Goal: Task Accomplishment & Management: Use online tool/utility

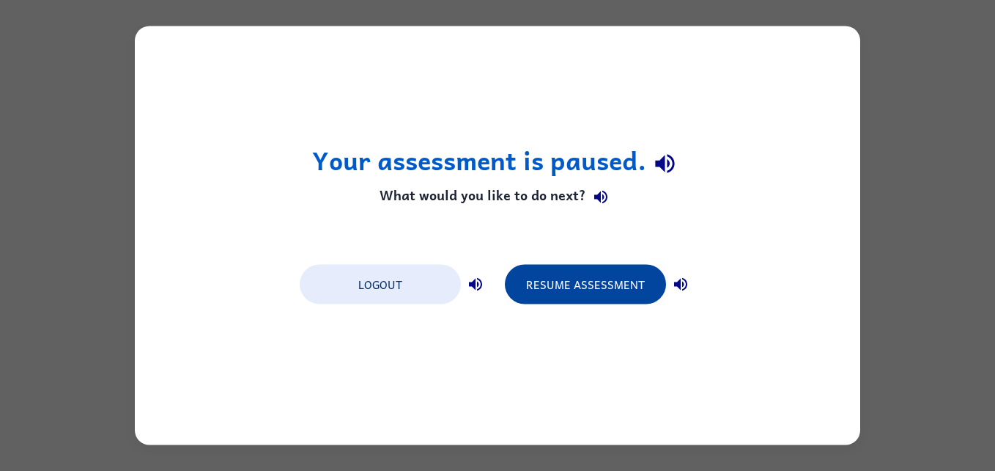
click at [622, 282] on button "Resume Assessment" at bounding box center [585, 285] width 161 height 40
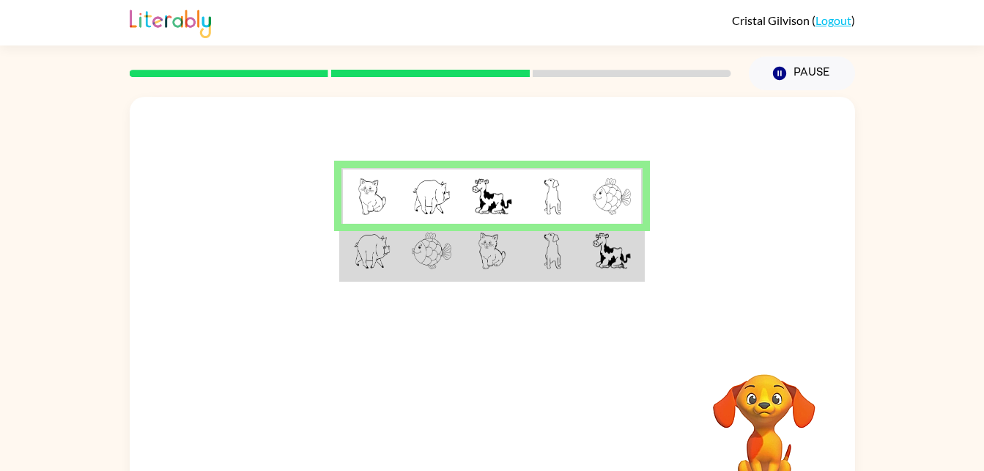
click at [564, 234] on td at bounding box center [553, 252] width 60 height 56
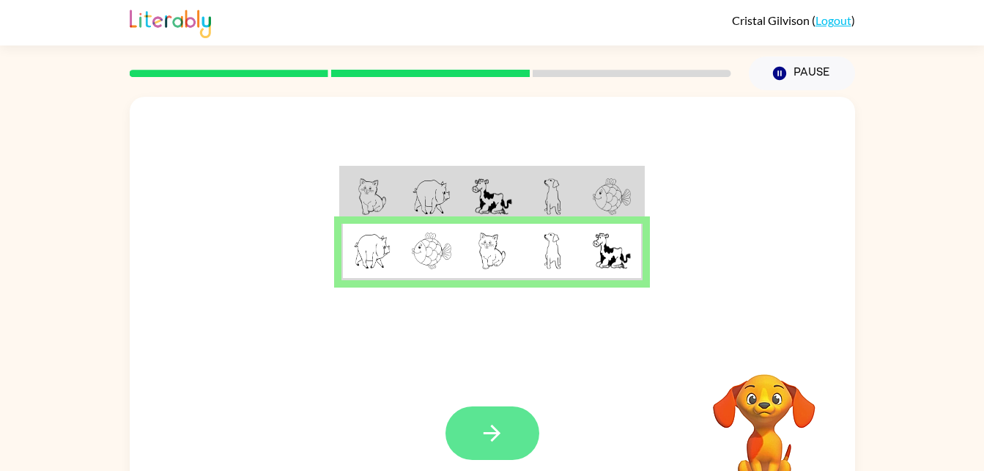
click at [510, 430] on button "button" at bounding box center [493, 433] width 94 height 54
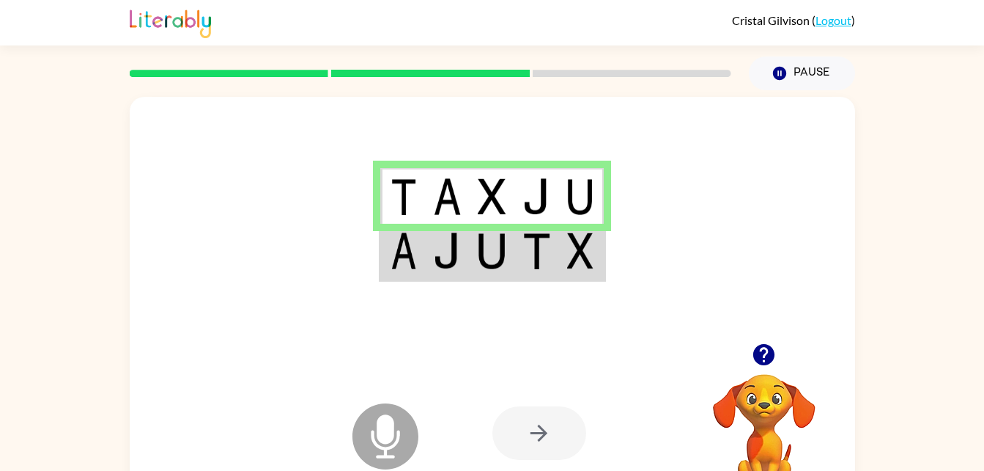
click at [550, 244] on img at bounding box center [537, 250] width 28 height 37
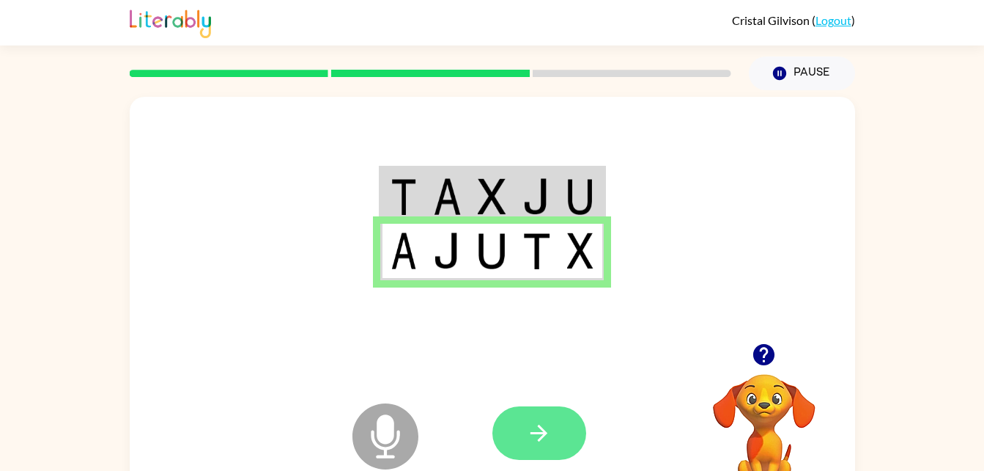
click at [556, 419] on button "button" at bounding box center [540, 433] width 94 height 54
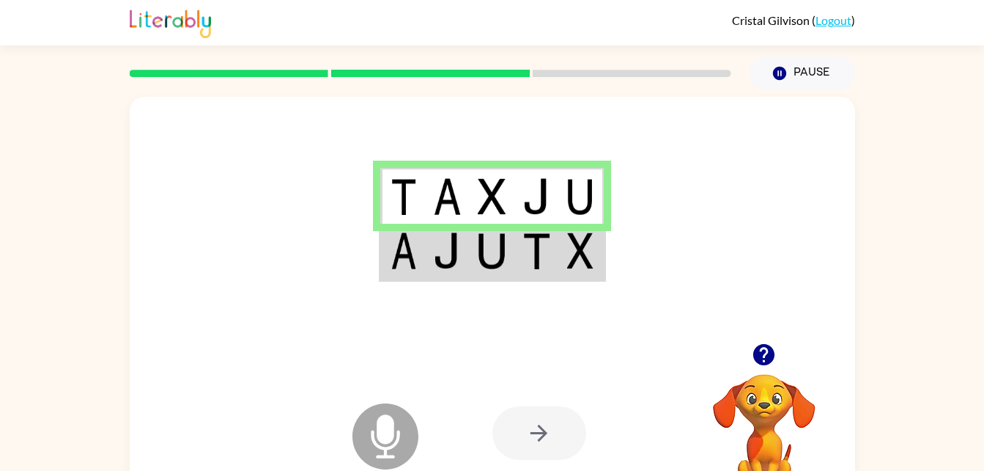
scroll to position [5, 0]
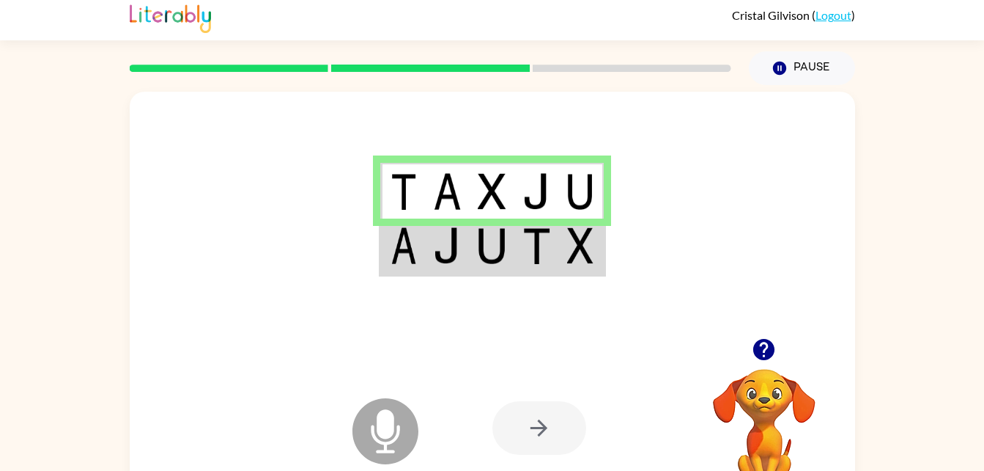
click at [449, 246] on img at bounding box center [447, 245] width 28 height 37
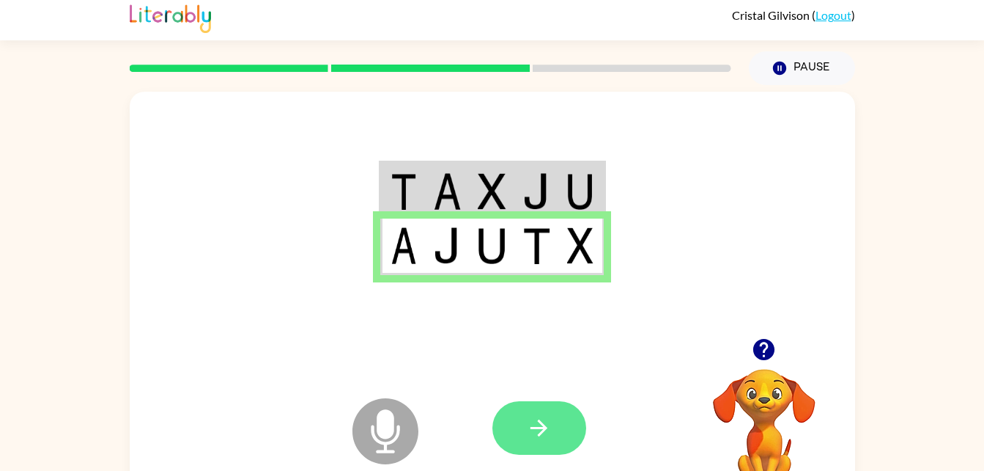
click at [544, 420] on icon "button" at bounding box center [539, 428] width 26 height 26
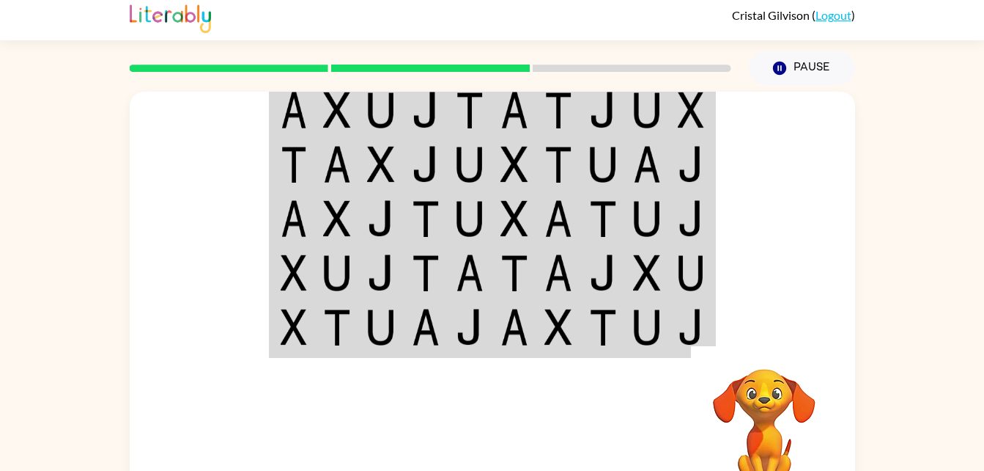
click at [670, 106] on td at bounding box center [692, 109] width 45 height 56
click at [671, 129] on td at bounding box center [692, 109] width 45 height 56
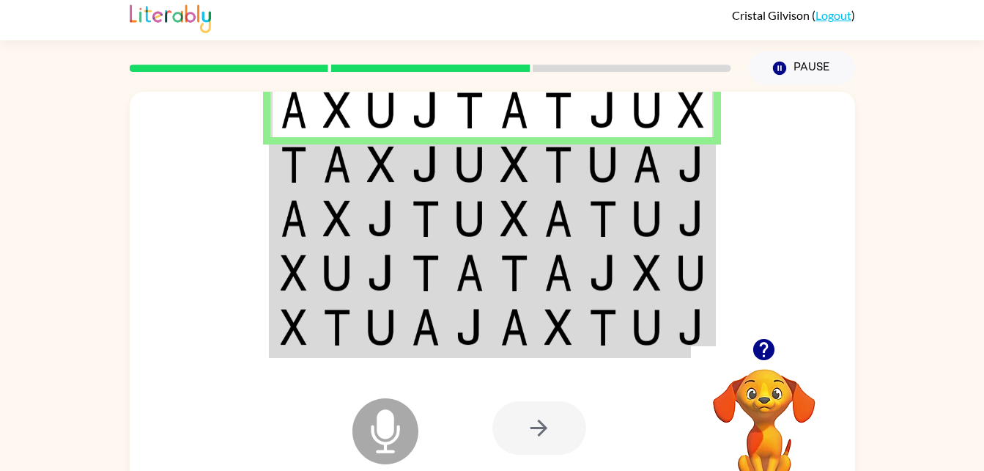
click at [554, 176] on img at bounding box center [559, 164] width 28 height 37
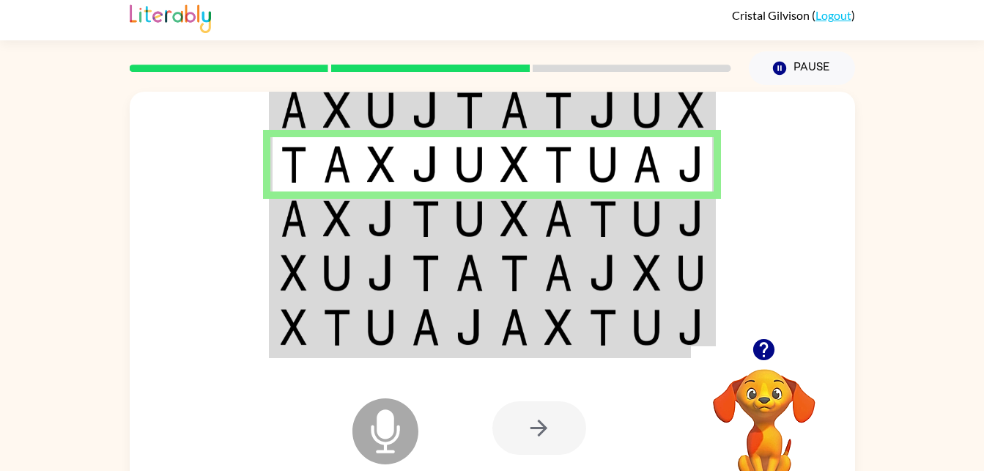
click at [583, 241] on td at bounding box center [603, 218] width 45 height 54
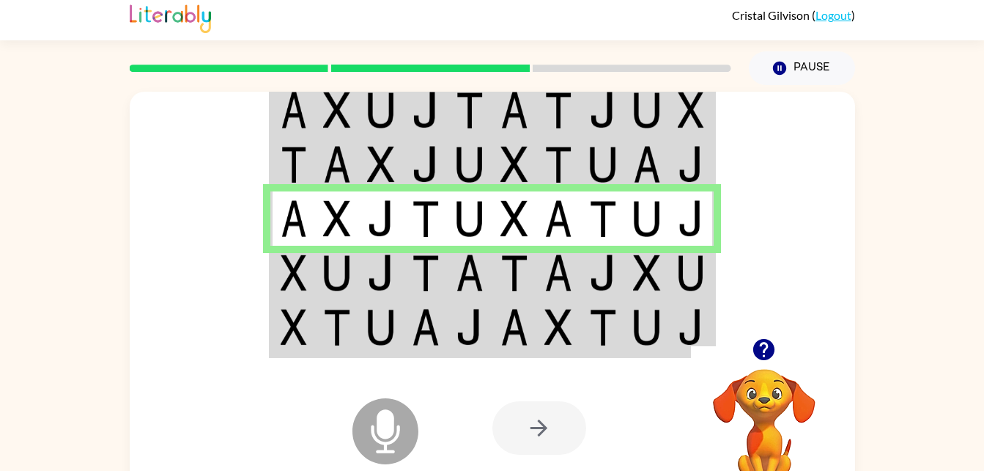
click at [594, 273] on img at bounding box center [603, 272] width 28 height 37
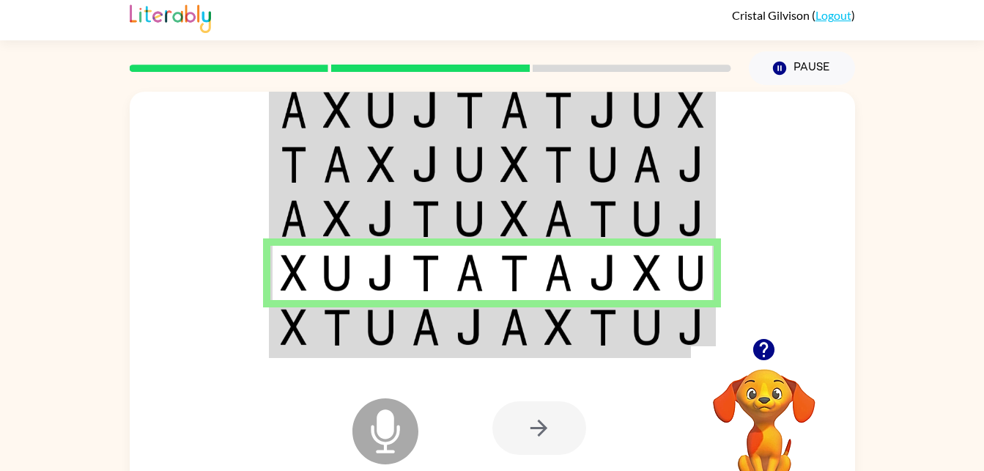
click at [520, 333] on img at bounding box center [515, 327] width 28 height 37
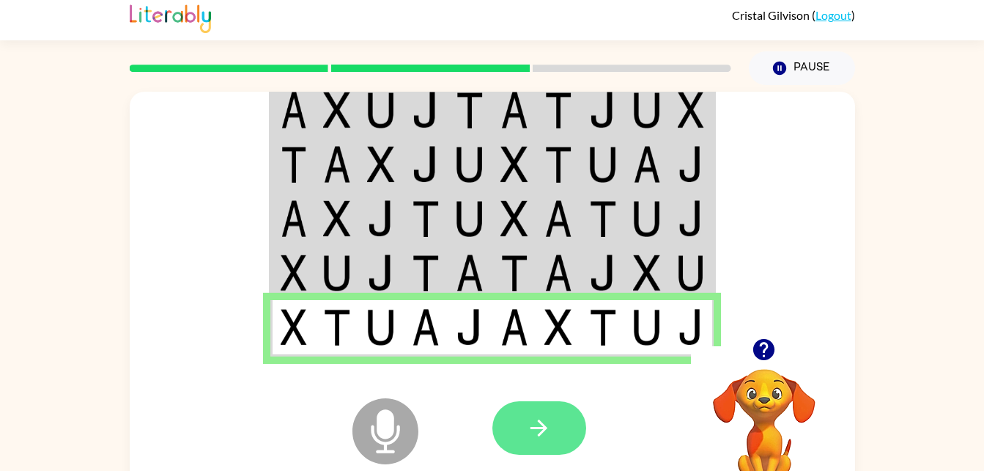
click at [548, 415] on icon "button" at bounding box center [539, 428] width 26 height 26
